Goal: Task Accomplishment & Management: Manage account settings

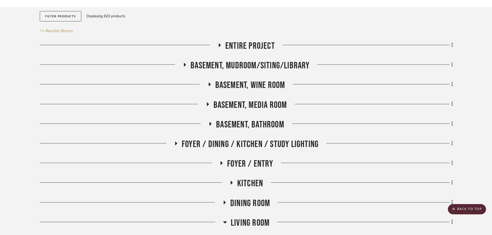
scroll to position [77, 0]
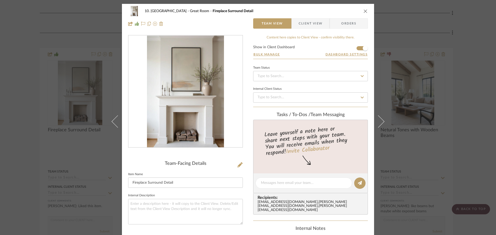
click at [467, 117] on div "10. [PERSON_NAME] Great Room Fireplace Surround Detail Team View Client View Or…" at bounding box center [248, 117] width 496 height 235
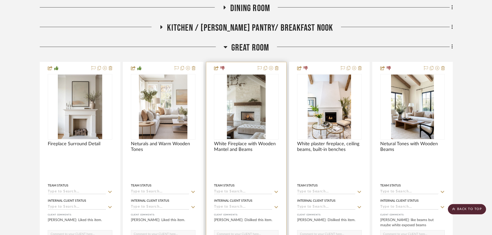
scroll to position [179, 0]
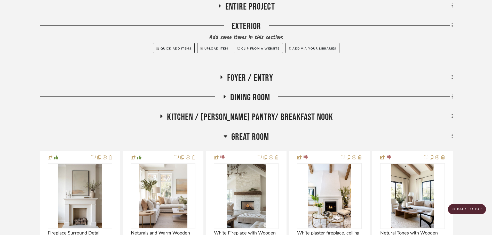
click at [246, 134] on span "Great Room" at bounding box center [250, 137] width 38 height 11
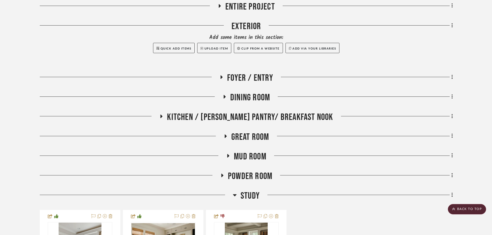
click at [264, 160] on span "Mud Room" at bounding box center [250, 156] width 33 height 11
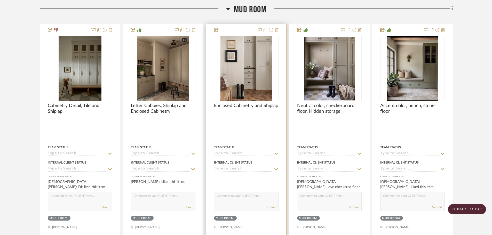
scroll to position [334, 0]
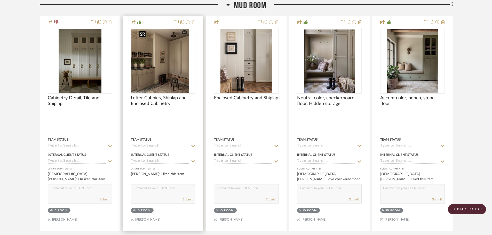
click at [140, 65] on img "0" at bounding box center [157, 61] width 52 height 65
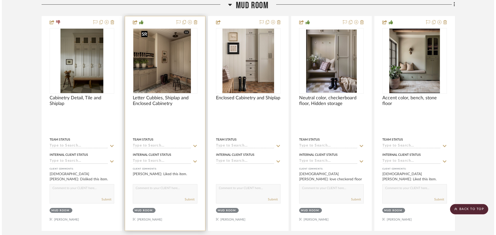
scroll to position [0, 0]
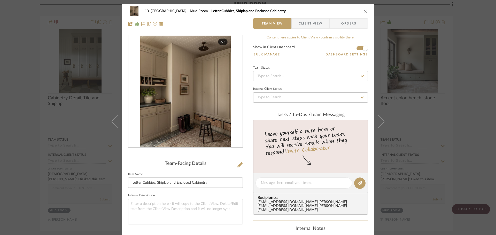
click at [37, 112] on div "10. [PERSON_NAME] Mud Room Letter Cubbies, Shiplap and Enclosed Cabinetry Team …" at bounding box center [248, 117] width 496 height 235
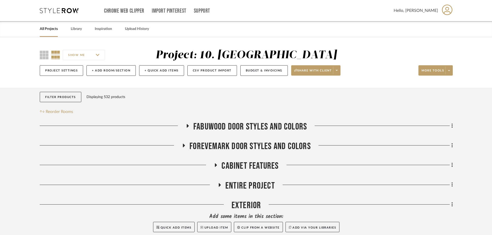
click at [258, 131] on span "FABUWOOD DOOR STYLES AND COLORS" at bounding box center [250, 126] width 114 height 11
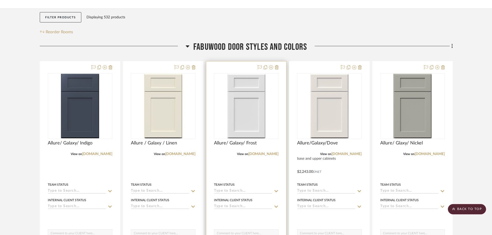
scroll to position [77, 0]
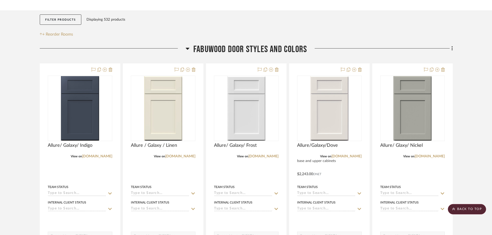
click at [235, 52] on span "FABUWOOD DOOR STYLES AND COLORS" at bounding box center [250, 49] width 114 height 11
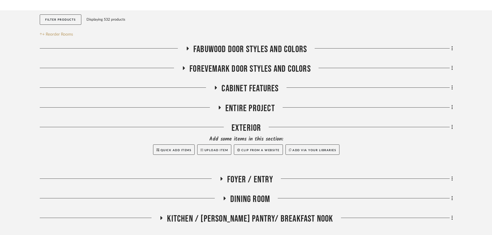
click at [255, 88] on span "Cabinet Features" at bounding box center [250, 88] width 57 height 11
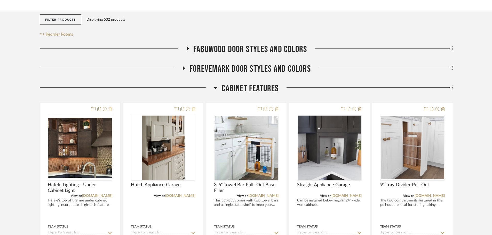
click at [253, 88] on span "Cabinet Features" at bounding box center [250, 88] width 57 height 11
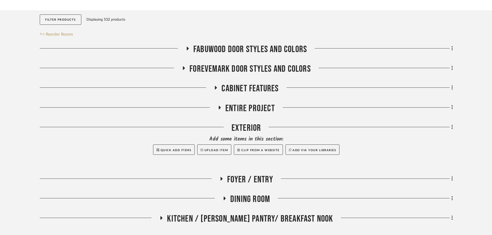
click at [250, 107] on span "Entire Project" at bounding box center [250, 108] width 50 height 11
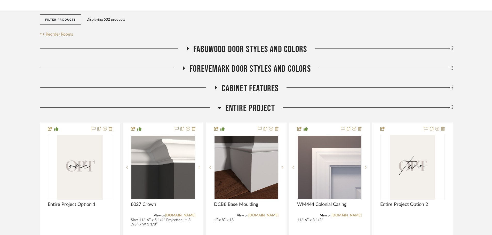
click at [247, 109] on span "Entire Project" at bounding box center [250, 108] width 50 height 11
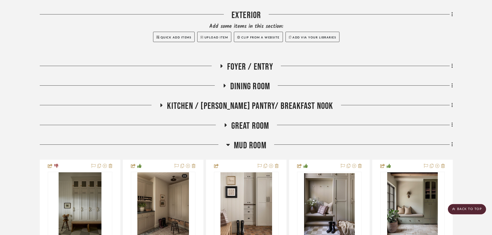
scroll to position [232, 0]
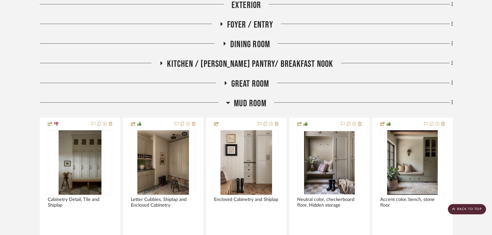
click at [249, 105] on span "Mud Room" at bounding box center [250, 103] width 33 height 11
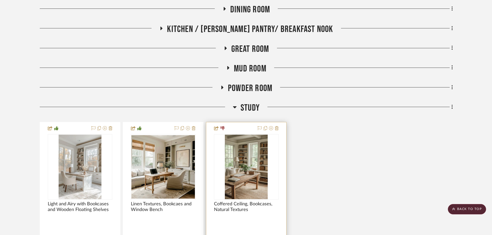
scroll to position [284, 0]
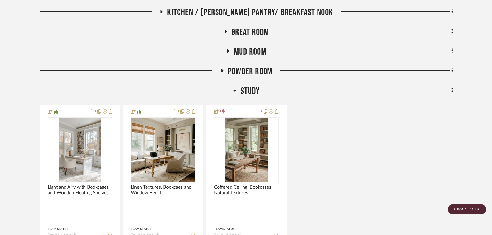
click at [248, 92] on span "Study" at bounding box center [250, 91] width 19 height 11
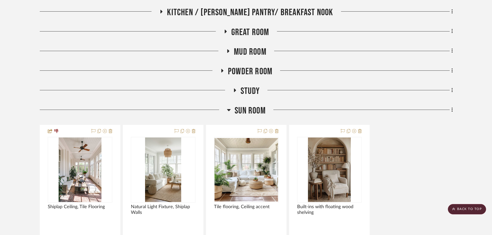
click at [251, 111] on span "Sun Room" at bounding box center [250, 110] width 31 height 11
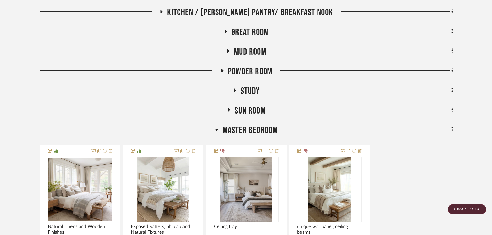
click at [244, 135] on span "Master Bedroom" at bounding box center [251, 130] width 56 height 11
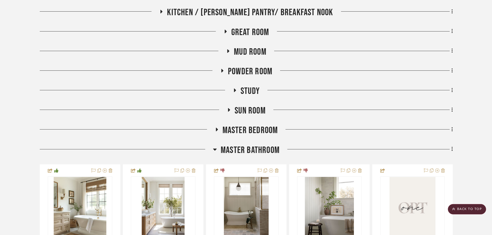
click at [246, 151] on span "Master Bathroom" at bounding box center [250, 150] width 59 height 11
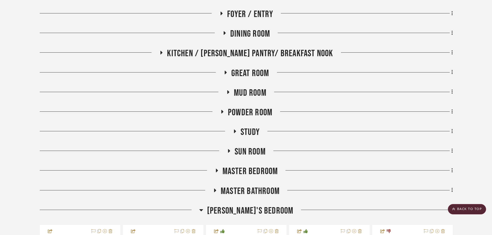
scroll to position [232, 0]
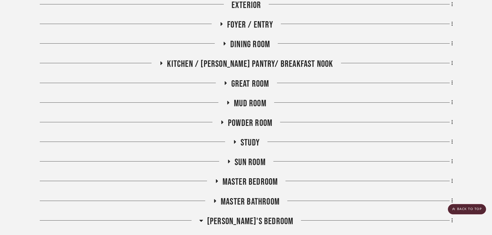
click at [252, 86] on span "Great Room" at bounding box center [250, 84] width 38 height 11
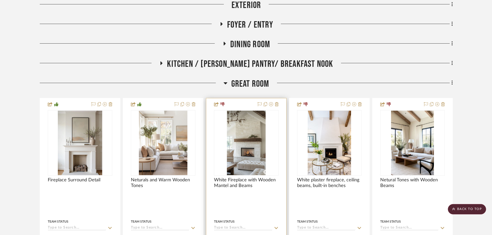
scroll to position [258, 0]
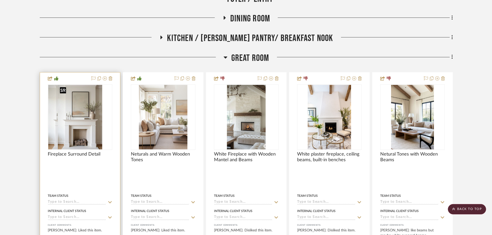
click at [80, 138] on div at bounding box center [80, 117] width 65 height 66
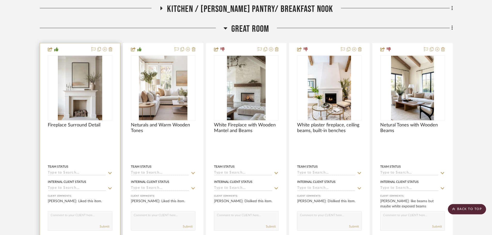
scroll to position [284, 0]
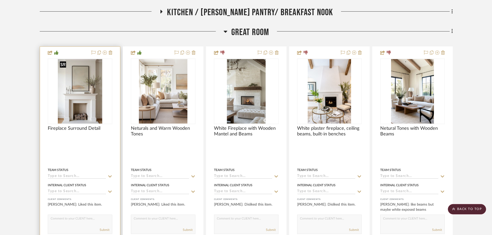
click at [93, 104] on img "0" at bounding box center [80, 91] width 44 height 65
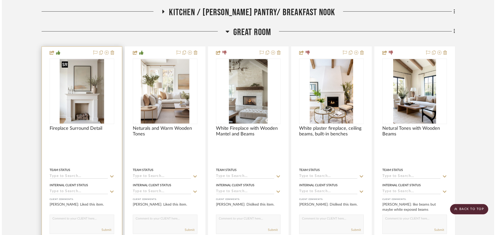
scroll to position [0, 0]
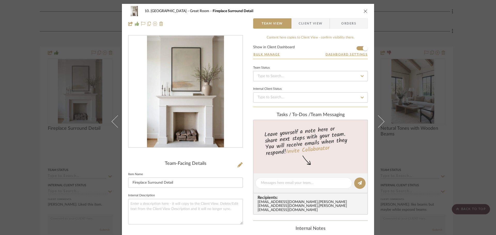
click at [167, 130] on img "0" at bounding box center [185, 92] width 77 height 112
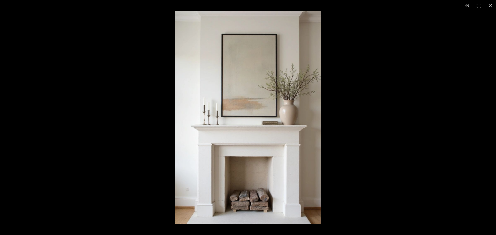
click at [315, 148] on img at bounding box center [248, 117] width 146 height 213
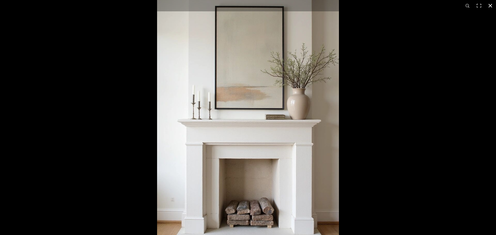
click at [395, 138] on div at bounding box center [405, 95] width 496 height 235
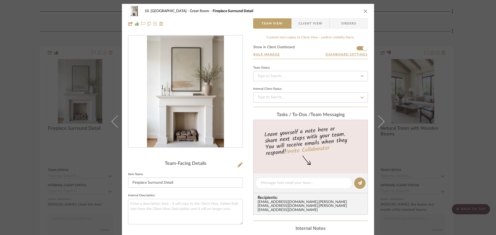
click at [465, 166] on div "10. [PERSON_NAME] Great Room Fireplace Surround Detail Team View Client View Or…" at bounding box center [248, 117] width 496 height 235
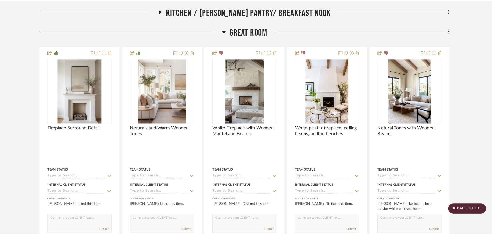
scroll to position [284, 0]
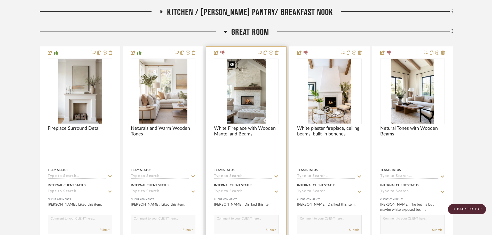
click at [261, 102] on img "0" at bounding box center [246, 91] width 39 height 65
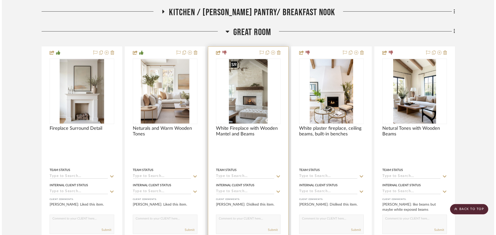
scroll to position [0, 0]
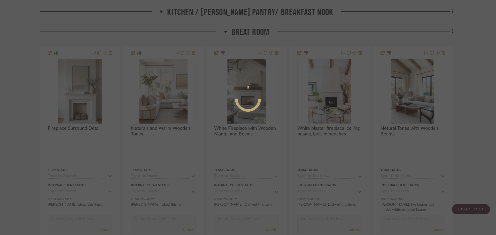
click at [480, 164] on div at bounding box center [248, 117] width 496 height 235
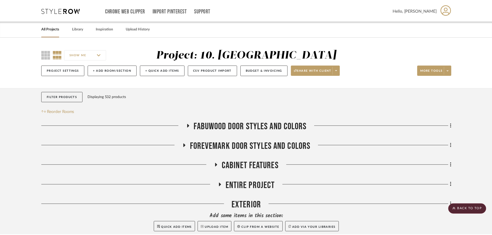
scroll to position [284, 0]
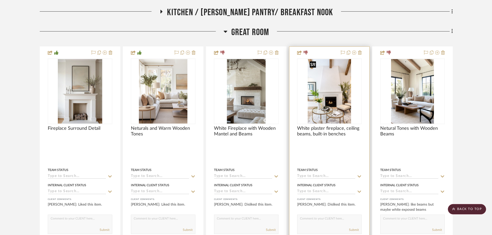
click at [343, 107] on img "0" at bounding box center [329, 91] width 43 height 65
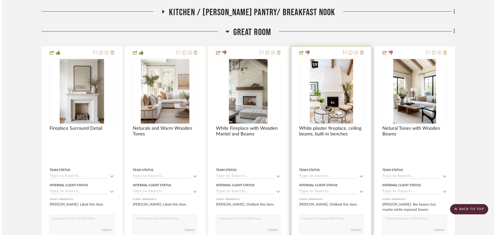
scroll to position [0, 0]
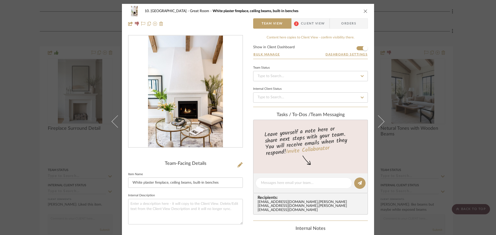
click at [176, 122] on div at bounding box center [185, 91] width 114 height 113
click at [25, 137] on div "10. [PERSON_NAME] Great Room White plaster fireplace, ceiling beams, built-in b…" at bounding box center [248, 117] width 496 height 235
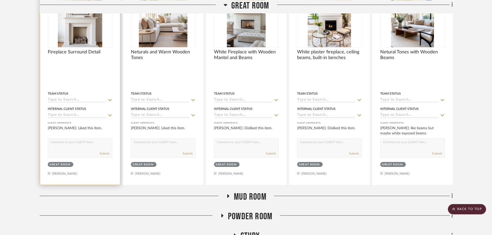
scroll to position [257, 0]
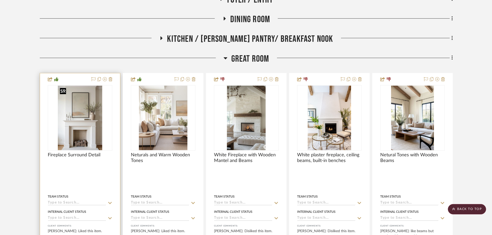
click at [84, 105] on img "0" at bounding box center [80, 118] width 44 height 65
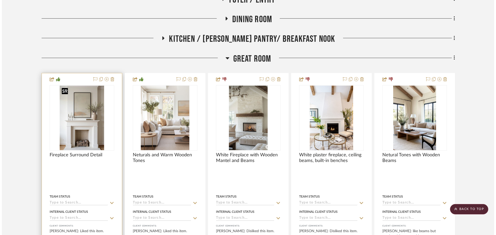
scroll to position [0, 0]
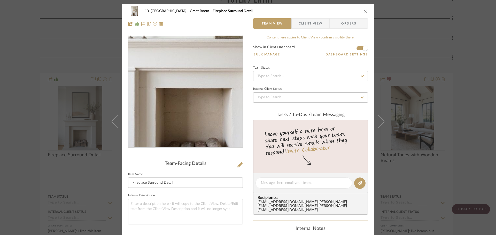
click at [181, 113] on img "0" at bounding box center [185, 92] width 77 height 112
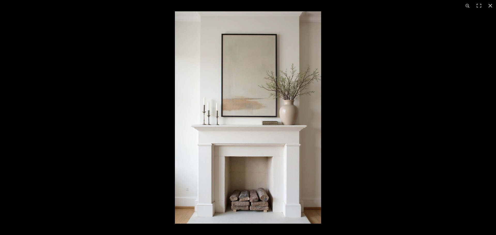
click at [331, 157] on div at bounding box center [423, 128] width 496 height 235
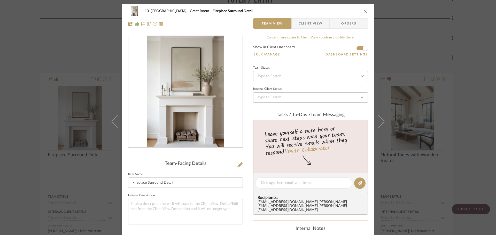
click at [483, 147] on div "10. [PERSON_NAME] Great Room Fireplace Surround Detail Team View Client View Or…" at bounding box center [248, 117] width 496 height 235
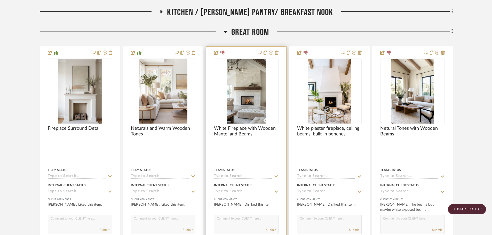
scroll to position [283, 0]
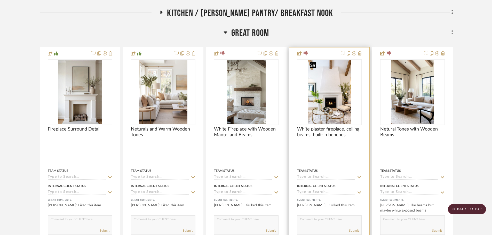
click at [325, 107] on img "0" at bounding box center [329, 92] width 43 height 65
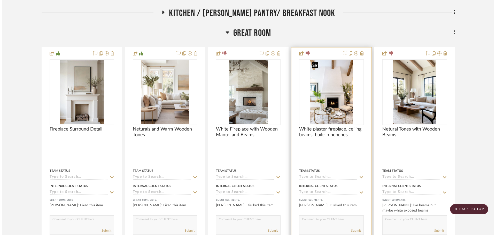
scroll to position [0, 0]
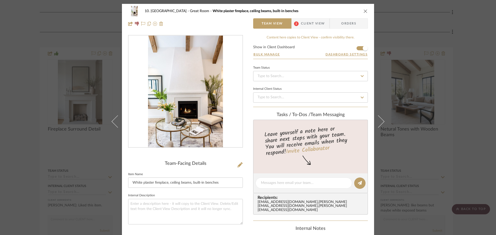
click at [318, 24] on span "Client View" at bounding box center [313, 23] width 24 height 10
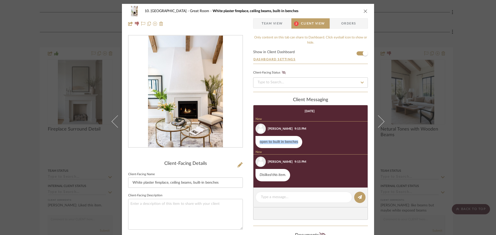
drag, startPoint x: 296, startPoint y: 143, endPoint x: 257, endPoint y: 142, distance: 38.2
click at [257, 142] on div "open to built in benches" at bounding box center [278, 142] width 47 height 12
copy div "open to built in benches"
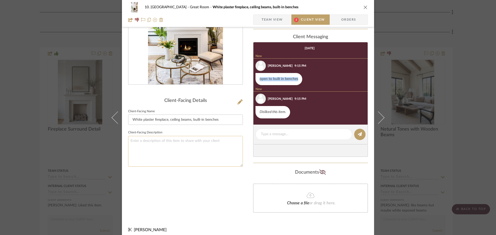
scroll to position [67, 0]
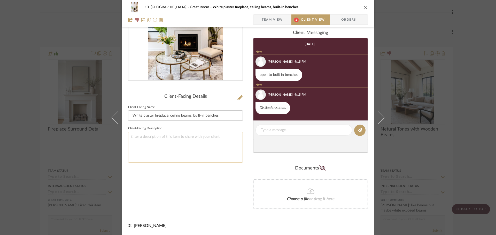
click at [194, 143] on textarea at bounding box center [185, 147] width 115 height 31
paste textarea "open to built in benches"
type textarea "open to built in benches"
click at [201, 177] on div "Client-Facing Details Client-Facing Name White plaster fireplace, ceiling beams…" at bounding box center [185, 91] width 115 height 247
click at [28, 163] on div "10. [PERSON_NAME] Great Room White plaster fireplace, ceiling beams, built-in b…" at bounding box center [248, 117] width 496 height 235
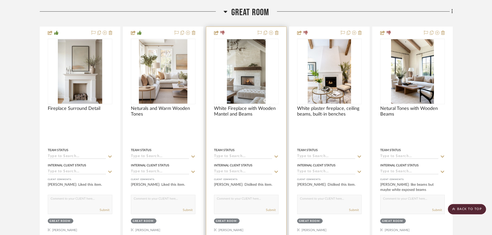
scroll to position [283, 0]
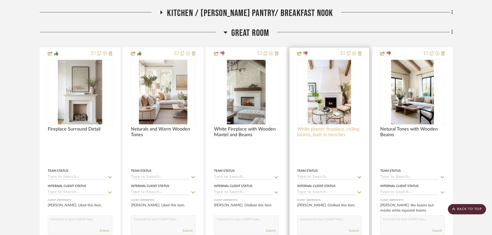
click at [314, 132] on span "White plaster fireplace, ceiling beams, built-in benches" at bounding box center [329, 132] width 65 height 11
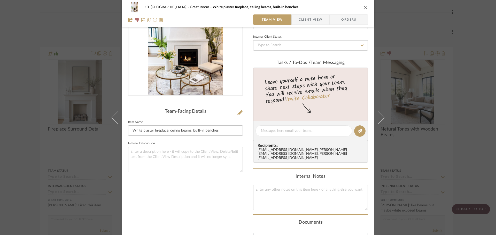
scroll to position [103, 0]
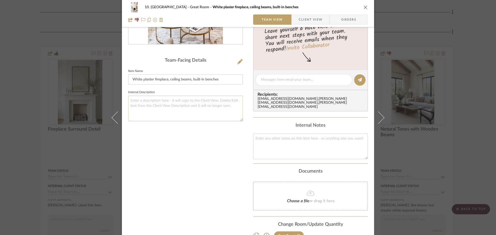
click at [184, 109] on textarea at bounding box center [185, 109] width 115 height 26
paste textarea "open to built in benches"
type textarea "open to built in benches"
click at [191, 138] on div "Team-Facing Details Item Name White plaster fireplace, ceiling beams, built-in …" at bounding box center [185, 90] width 115 height 316
click at [32, 144] on div "10. [PERSON_NAME] Great Room White plaster fireplace, ceiling beams, built-in b…" at bounding box center [248, 117] width 496 height 235
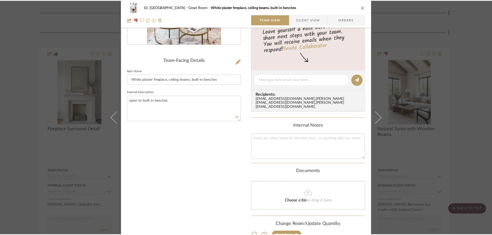
scroll to position [283, 0]
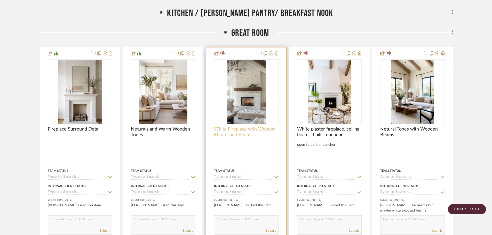
click at [260, 133] on span "White Fireplace with Wooden Mantel and Beams" at bounding box center [246, 132] width 65 height 11
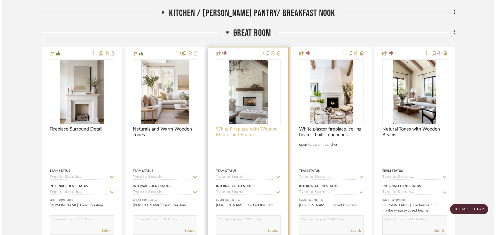
scroll to position [0, 0]
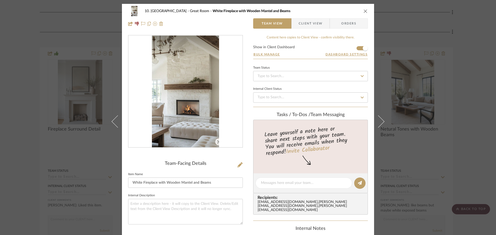
click at [36, 137] on div "10. [PERSON_NAME] Great Room White Fireplace with Wooden Mantel and Beams Team …" at bounding box center [248, 117] width 496 height 235
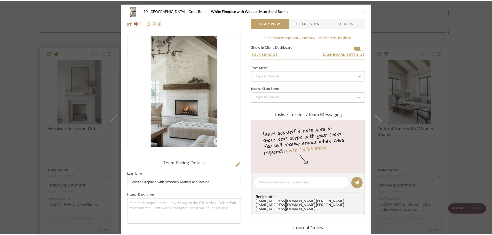
scroll to position [283, 0]
